Goal: Navigation & Orientation: Understand site structure

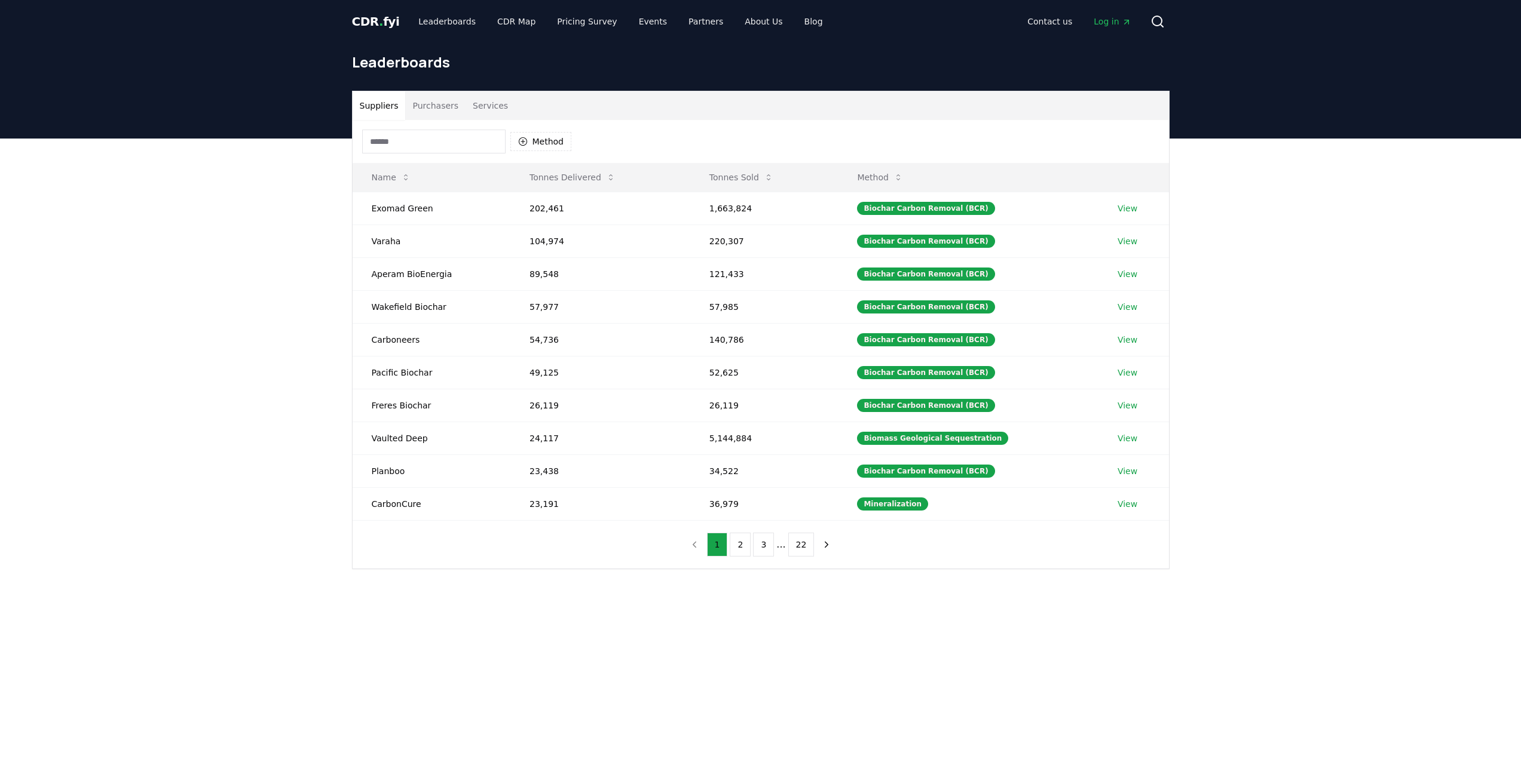
click at [381, 23] on span "CDR . fyi" at bounding box center [376, 21] width 48 height 14
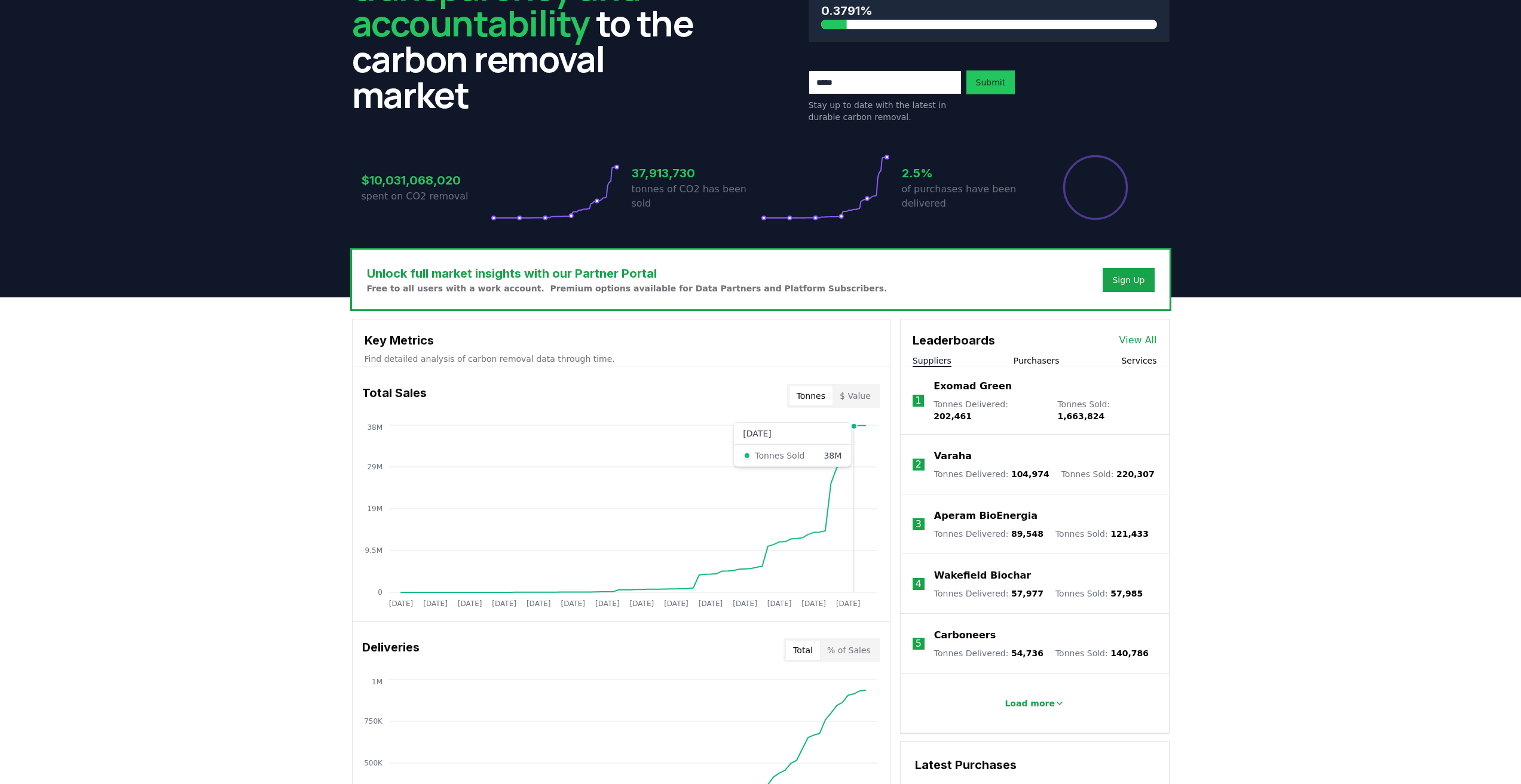
scroll to position [179, 0]
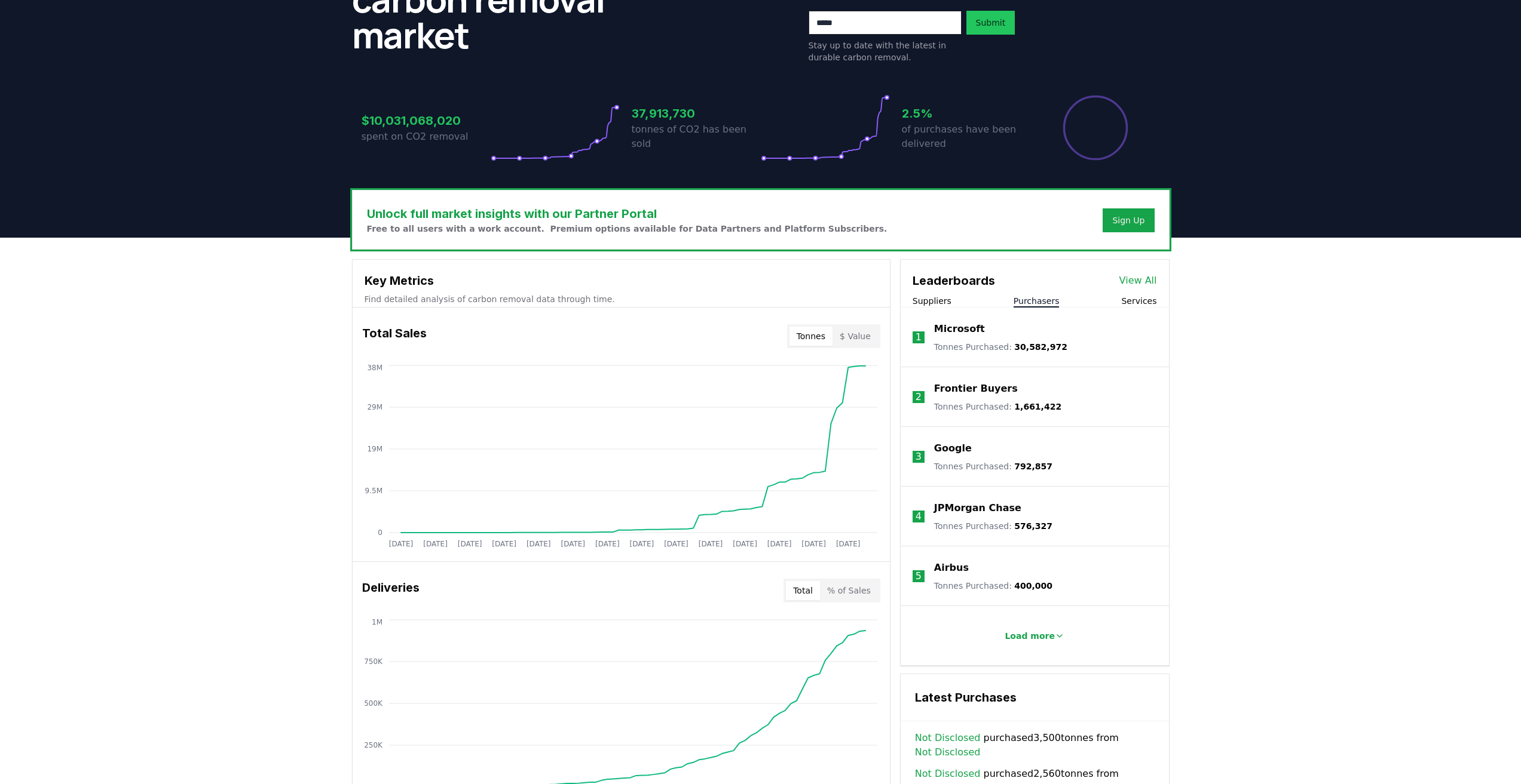
click at [1038, 304] on button "Purchasers" at bounding box center [1036, 300] width 46 height 12
click at [1130, 304] on button "Services" at bounding box center [1138, 300] width 35 height 12
click at [1037, 302] on button "Purchasers" at bounding box center [1036, 300] width 46 height 12
drag, startPoint x: 1140, startPoint y: 300, endPoint x: 1131, endPoint y: 300, distance: 9.0
click at [1140, 300] on button "Services" at bounding box center [1138, 300] width 35 height 12
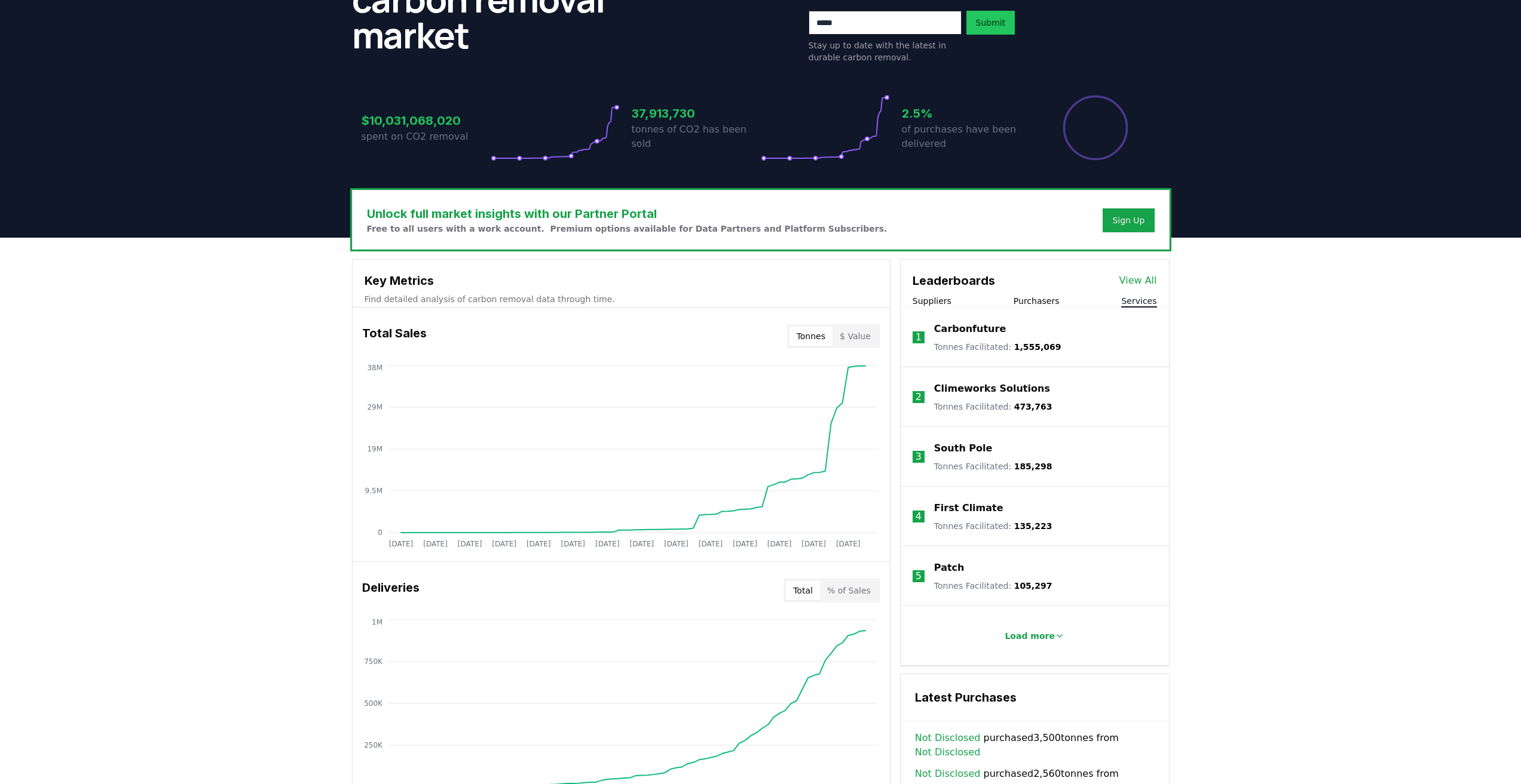
click at [1046, 300] on button "Purchasers" at bounding box center [1036, 300] width 46 height 12
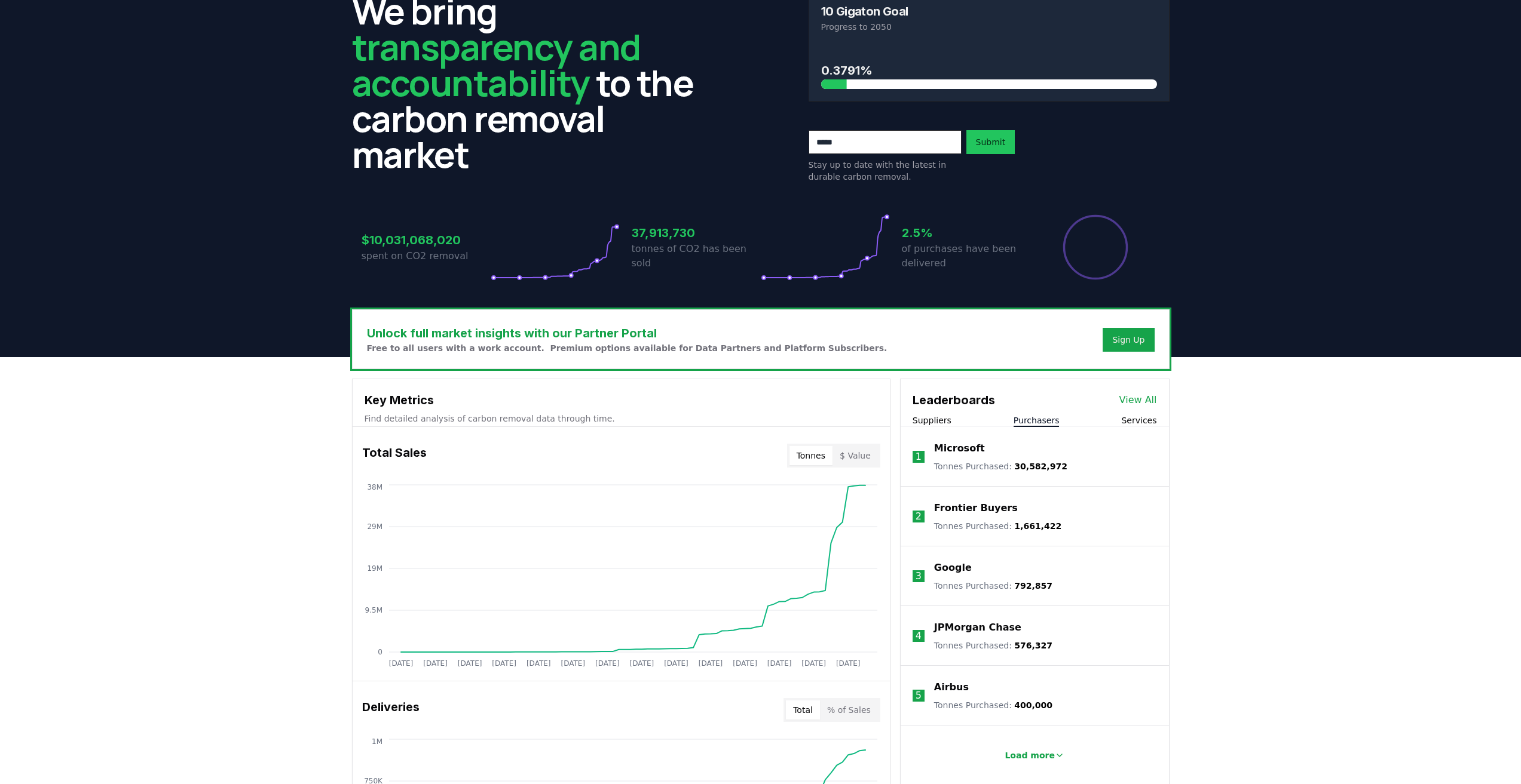
scroll to position [0, 0]
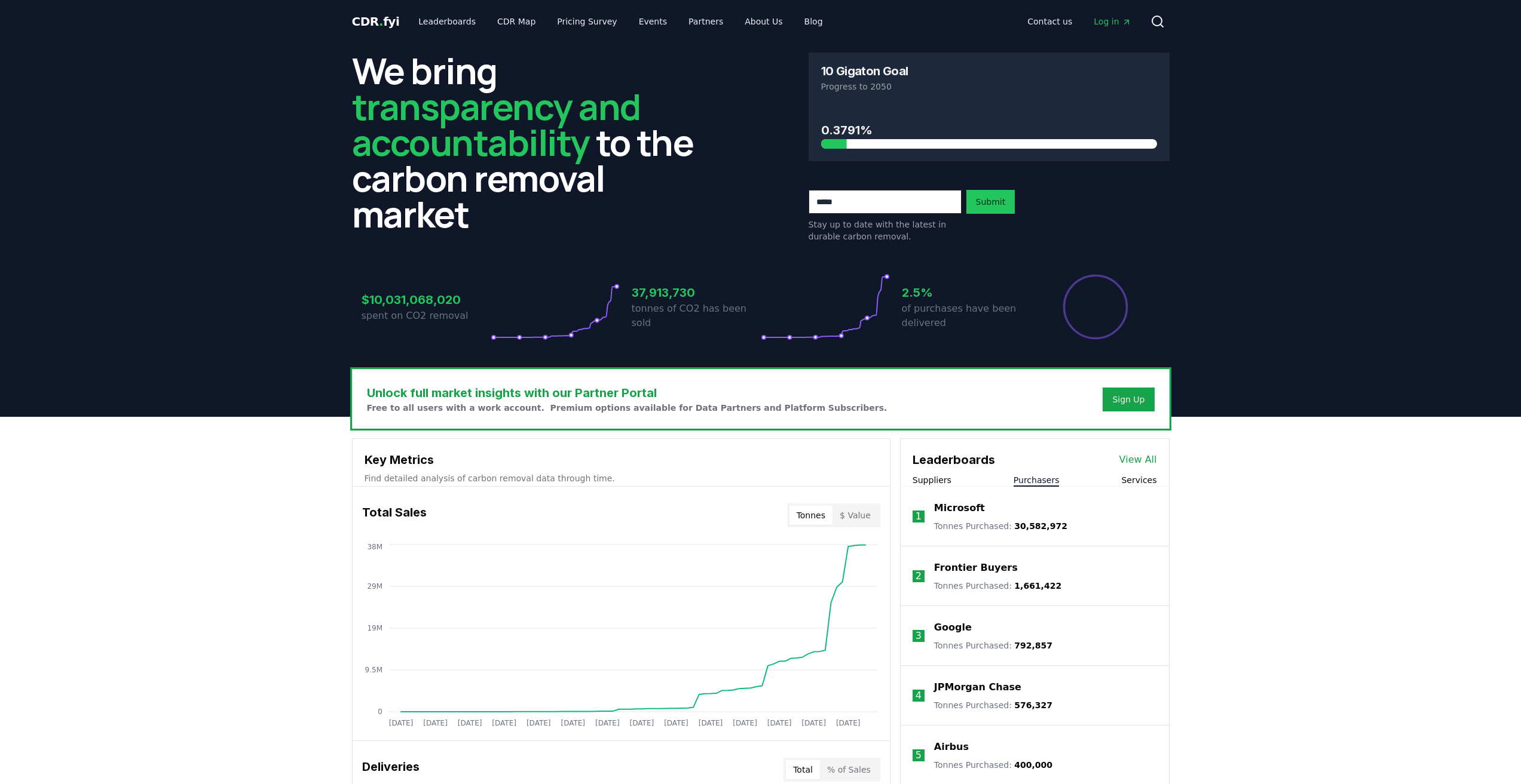
click at [1432, 348] on header "We bring transparency and accountability to the carbon removal market 10 Gigato…" at bounding box center [760, 230] width 1521 height 374
